Goal: Task Accomplishment & Management: Manage account settings

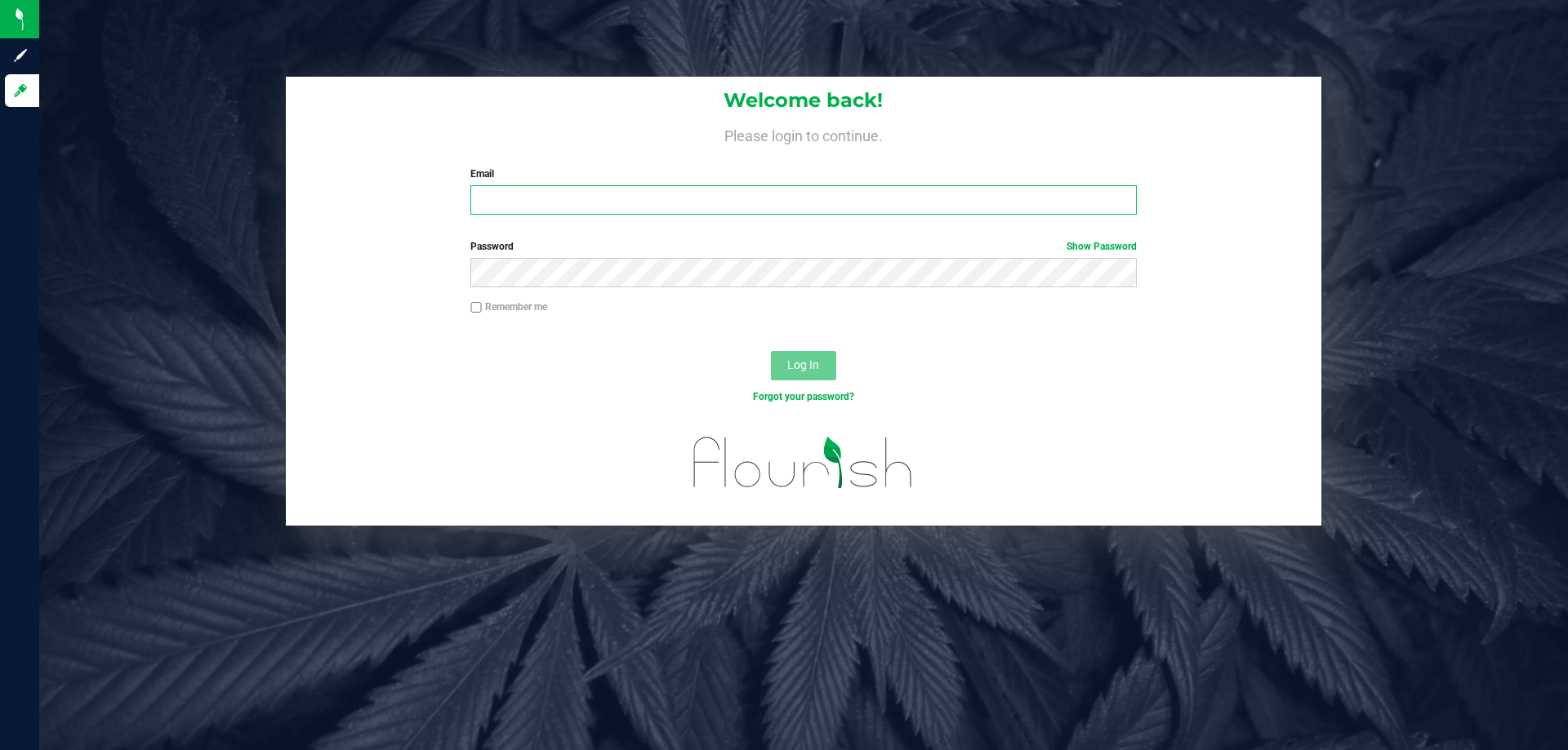
click at [556, 189] on input "Email" at bounding box center [802, 200] width 666 height 29
type input "[EMAIL_ADDRESS][DOMAIN_NAME]"
click at [771, 351] on button "Log In" at bounding box center [803, 365] width 65 height 29
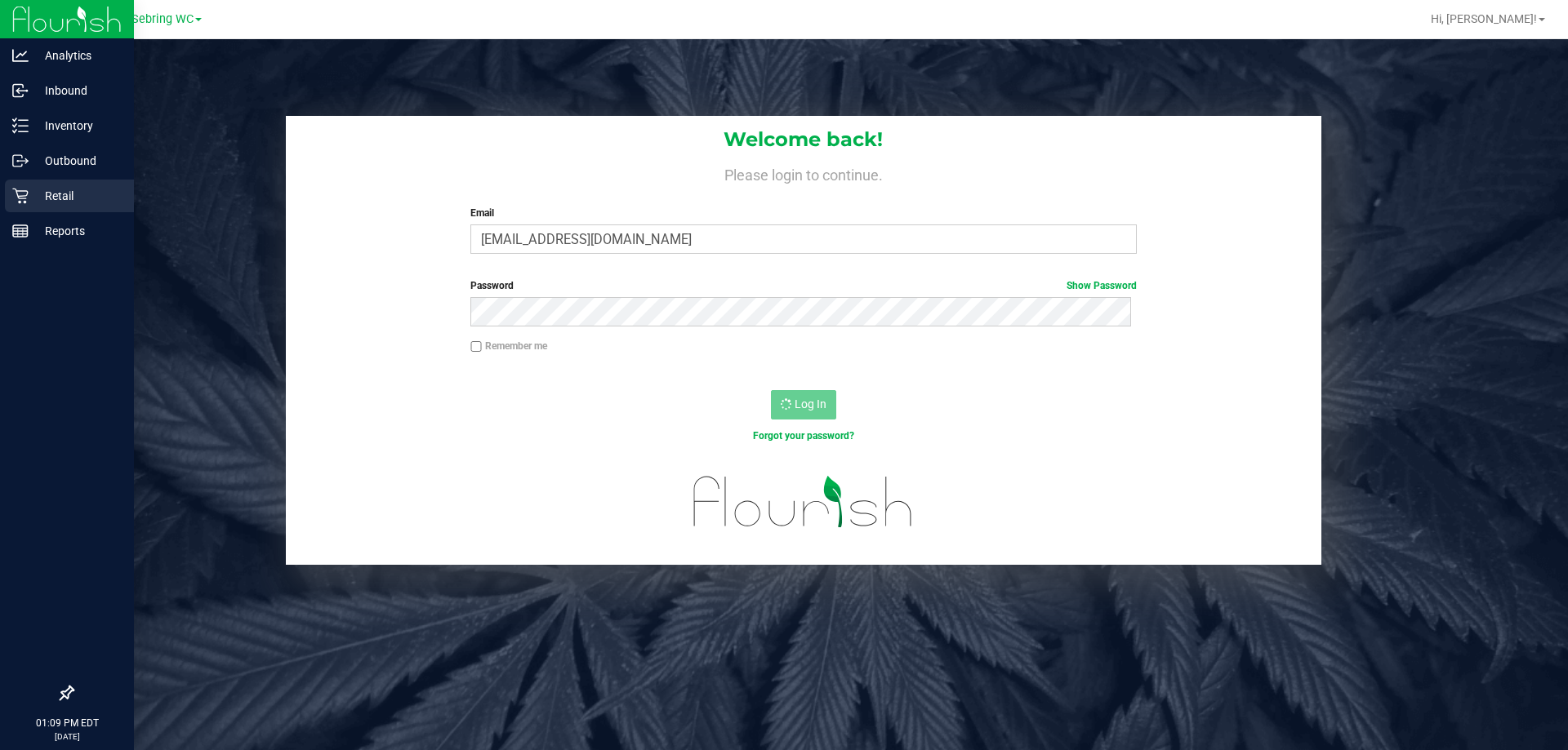
click at [81, 203] on p "Retail" at bounding box center [77, 196] width 98 height 19
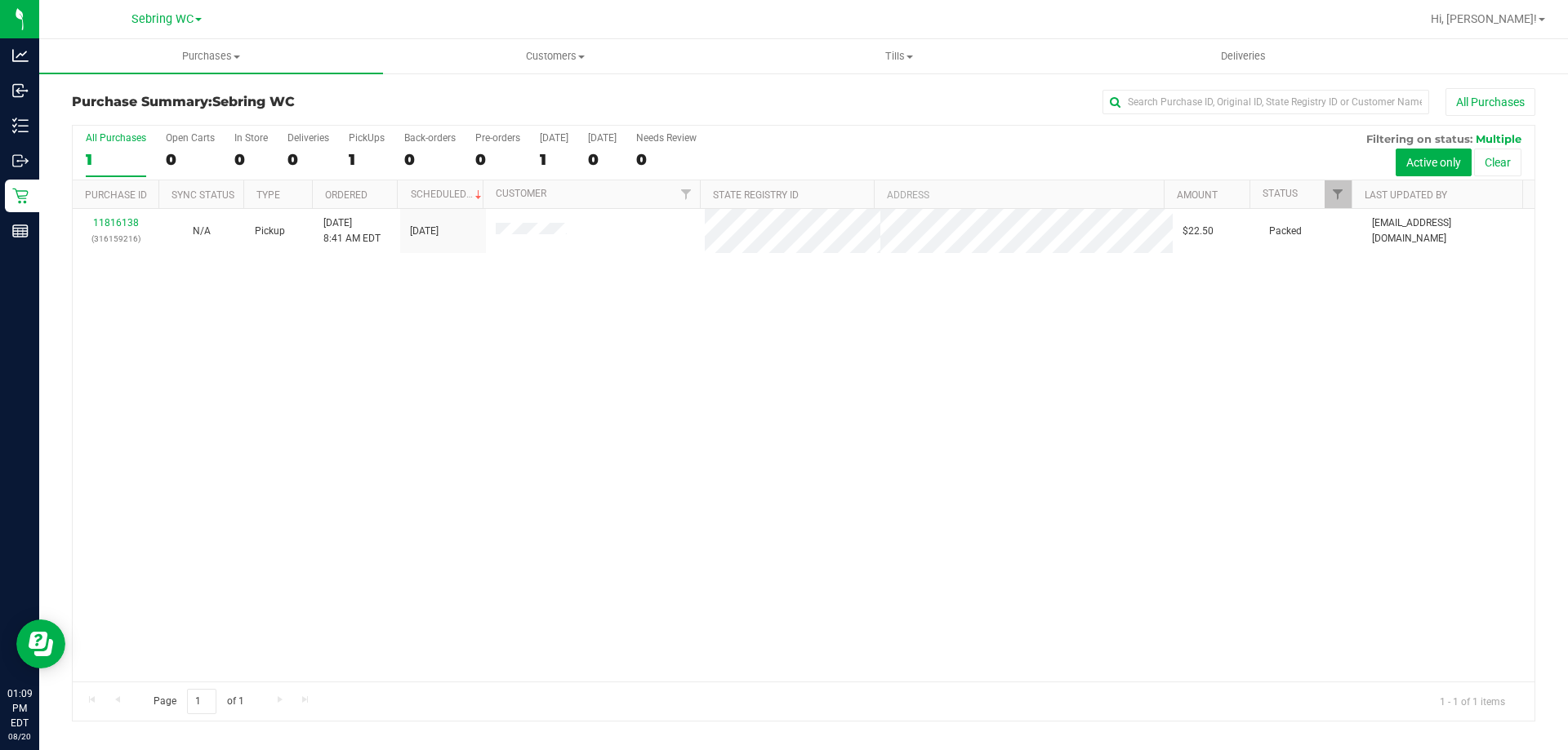
click at [756, 483] on div "11816138 (316159216) N/A Pickup 8/20/2025 8:41 AM EDT 8/20/2025 $22.50 Packed k…" at bounding box center [803, 445] width 1462 height 473
click at [884, 36] on nav "Sebring WC Hi, Dawn!" at bounding box center [803, 19] width 1529 height 39
click at [883, 54] on span "Tills" at bounding box center [899, 56] width 342 height 15
click at [839, 99] on li "Manage tills" at bounding box center [899, 98] width 343 height 19
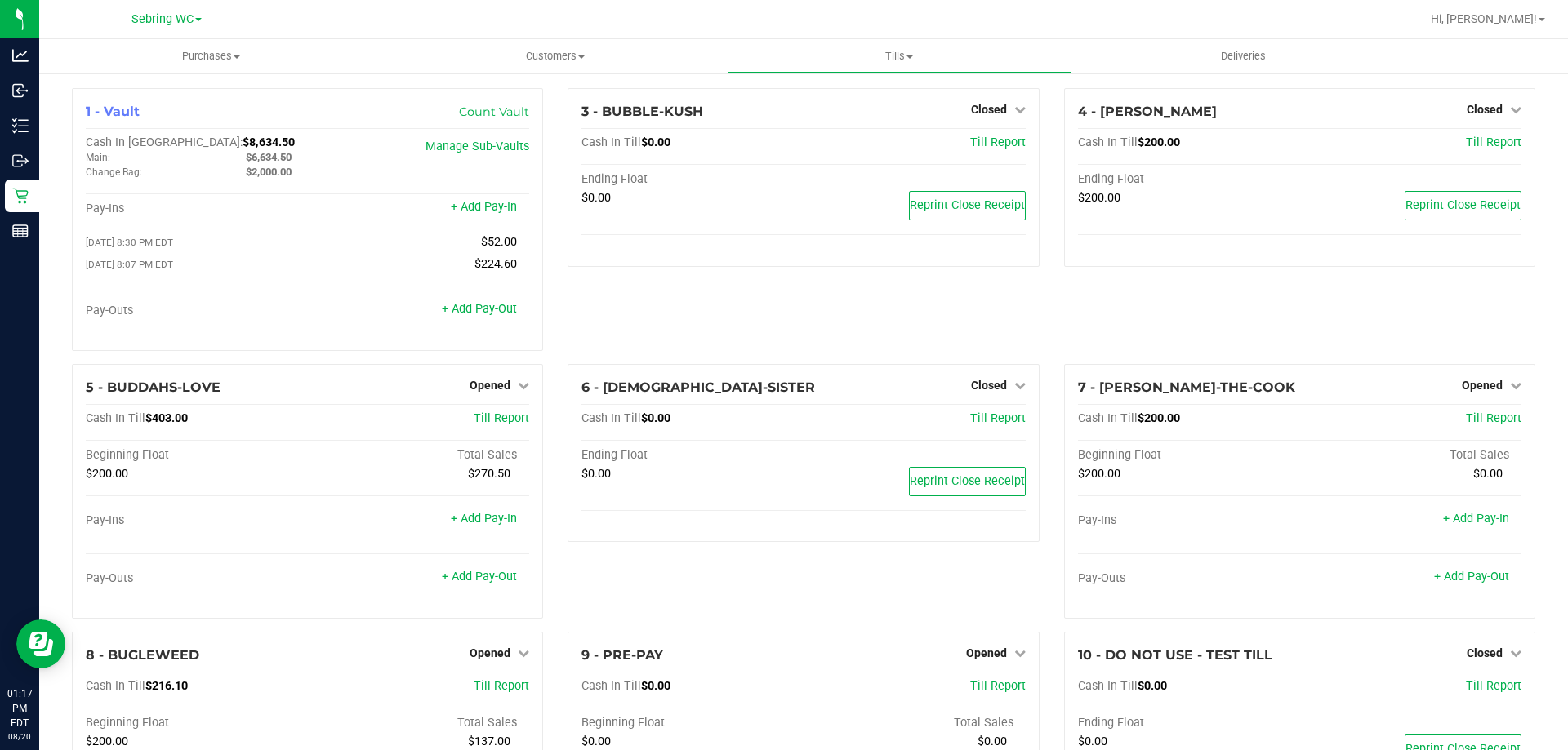
click at [599, 323] on div "3 - BUBBLE-KUSH Closed Open Till Cash In Till $0.00 Till Report Ending Float $0…" at bounding box center [803, 226] width 496 height 276
